Goal: Information Seeking & Learning: Check status

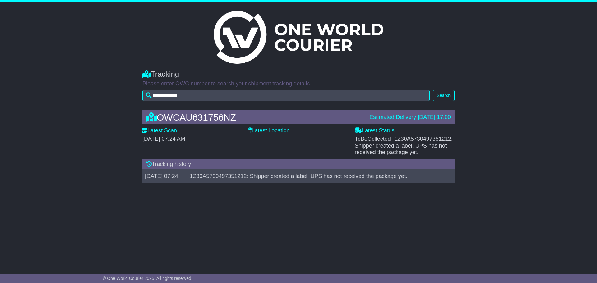
click at [259, 130] on label "Latest Location" at bounding box center [268, 130] width 41 height 7
drag, startPoint x: 150, startPoint y: 132, endPoint x: 160, endPoint y: 132, distance: 10.3
click at [151, 132] on label "Latest Scan" at bounding box center [159, 130] width 35 height 7
click at [262, 133] on label "Latest Location" at bounding box center [268, 130] width 41 height 7
click at [448, 95] on button "Search" at bounding box center [444, 95] width 22 height 11
